Goal: Transaction & Acquisition: Purchase product/service

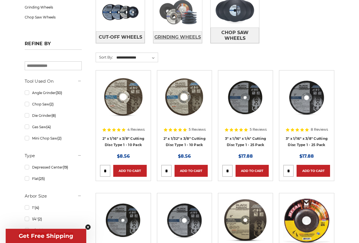
scroll to position [116, 0]
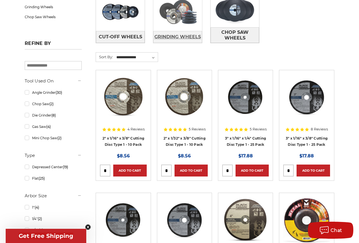
click at [172, 37] on span "Grinding Wheels" at bounding box center [177, 37] width 47 height 10
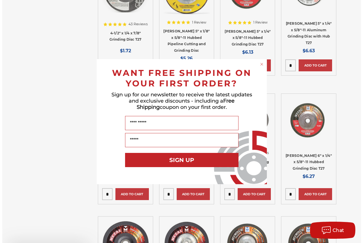
scroll to position [433, 0]
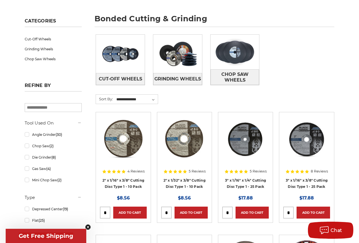
click at [116, 119] on img at bounding box center [123, 138] width 47 height 45
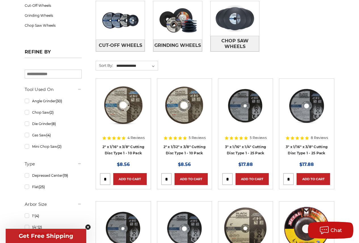
scroll to position [108, 0]
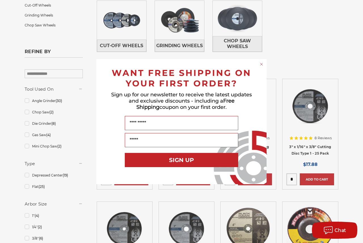
click at [260, 65] on circle "Close dialog" at bounding box center [261, 63] width 5 height 5
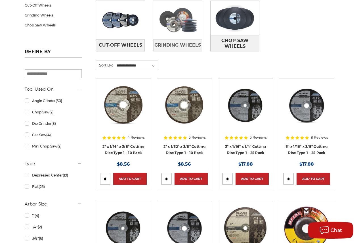
click at [200, 42] on span "Grinding Wheels" at bounding box center [177, 45] width 47 height 10
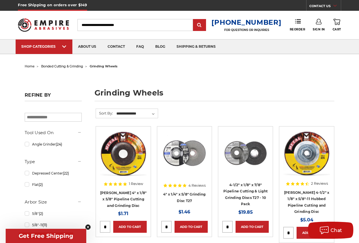
scroll to position [103, 0]
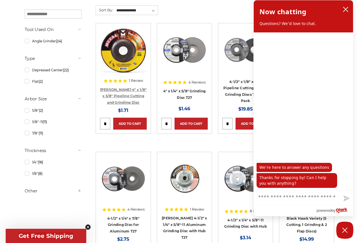
click at [130, 96] on link "[PERSON_NAME] 4" x 1/8" x 5/8" Pipeline Cutting and Grinding Disc" at bounding box center [123, 95] width 47 height 17
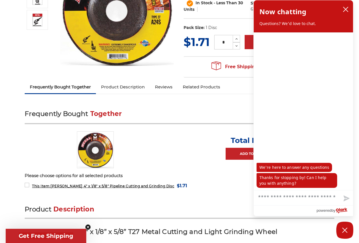
scroll to position [122, 0]
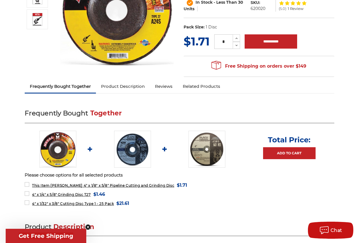
click at [128, 91] on link "Product Description" at bounding box center [123, 86] width 54 height 12
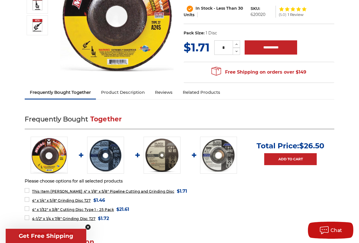
scroll to position [116, 0]
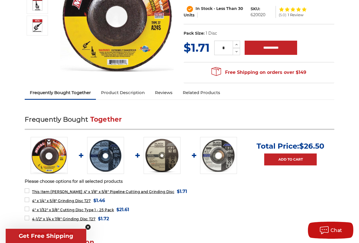
click at [124, 89] on link "Product Description" at bounding box center [123, 92] width 54 height 12
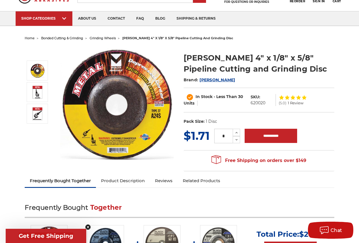
scroll to position [26, 0]
